Goal: Task Accomplishment & Management: Manage account settings

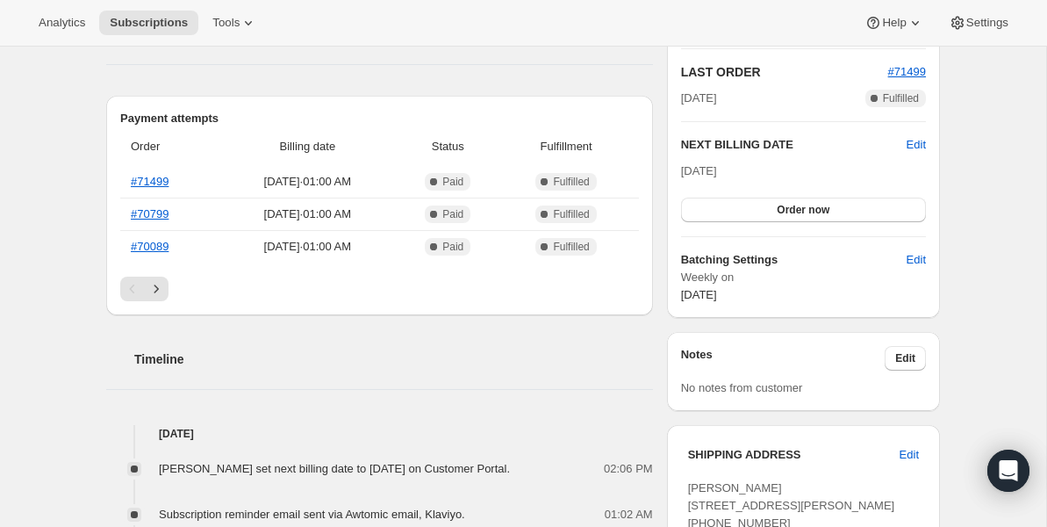
scroll to position [386, 0]
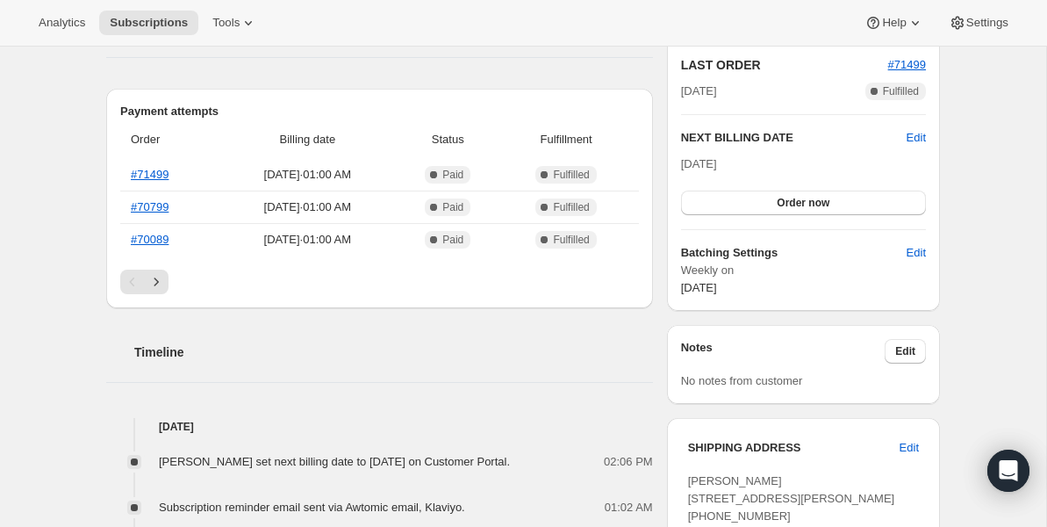
click at [920, 127] on div "Plan Success Active | Created Date Jan 28, 2025 Customer Portal FREQUENCY Edit …" at bounding box center [803, 66] width 245 height 461
click at [920, 135] on span "Edit" at bounding box center [916, 138] width 19 height 18
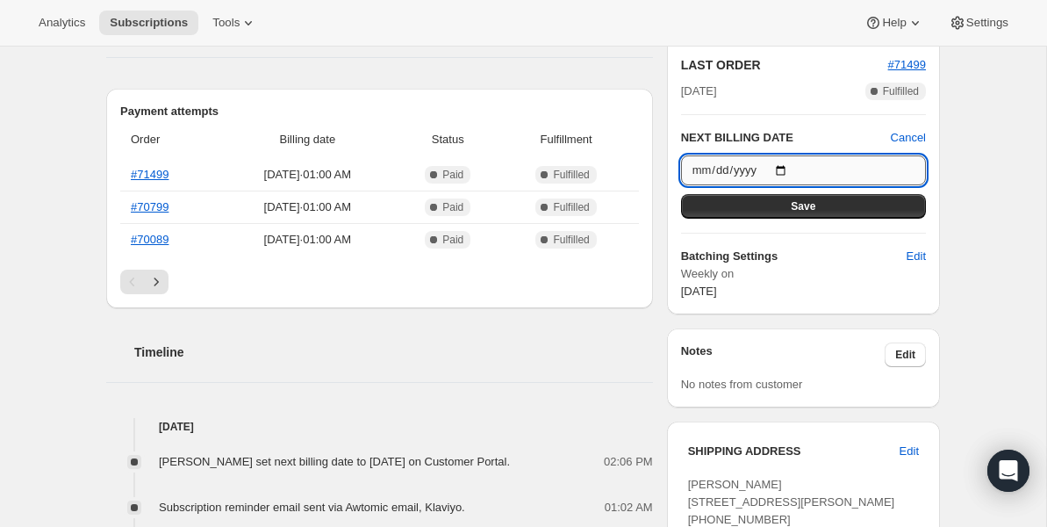
click at [845, 165] on input "2025-09-25" at bounding box center [803, 170] width 245 height 30
click at [795, 167] on input "2025-09-25" at bounding box center [803, 170] width 245 height 30
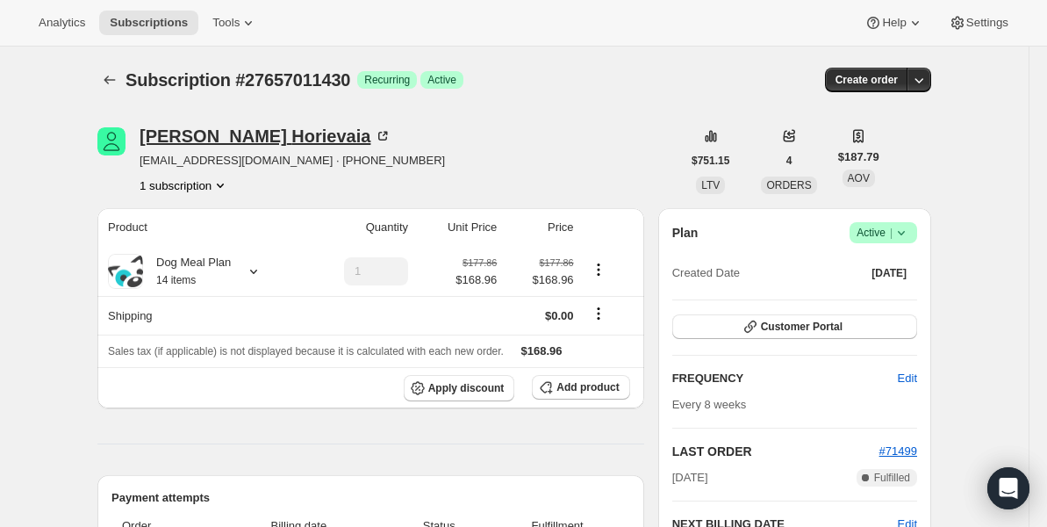
click at [205, 133] on div "[PERSON_NAME]" at bounding box center [266, 136] width 252 height 18
